Goal: Task Accomplishment & Management: Use online tool/utility

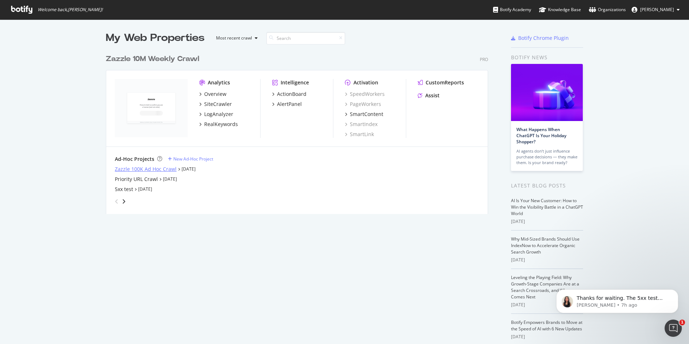
click at [145, 168] on div "Zazzle 100K Ad Hoc Crawl" at bounding box center [146, 169] width 62 height 7
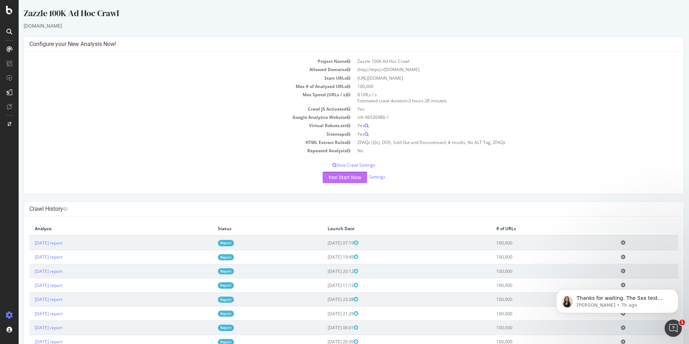
click at [341, 178] on button "Yes! Start Now" at bounding box center [345, 177] width 45 height 11
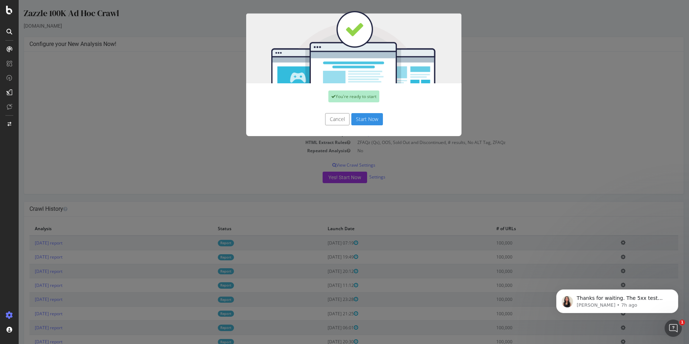
click at [357, 119] on button "Start Now" at bounding box center [367, 119] width 32 height 12
